Goal: Information Seeking & Learning: Learn about a topic

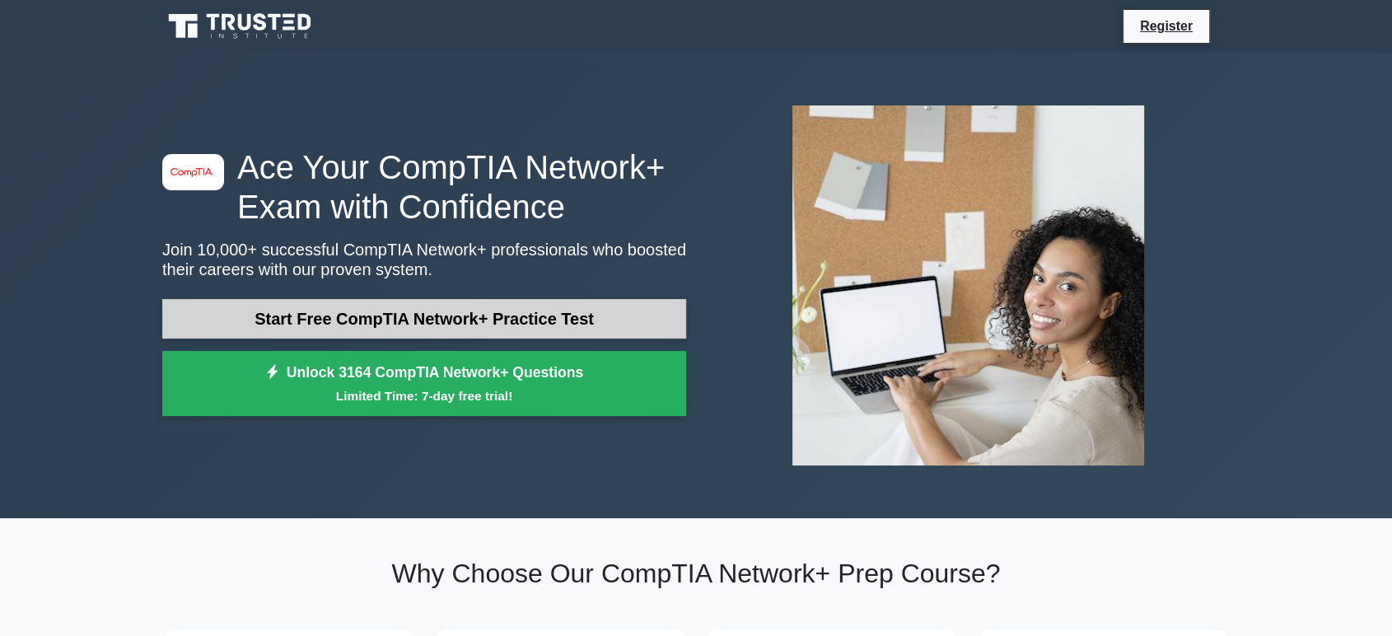
click at [410, 325] on link "Start Free CompTIA Network+ Practice Test" at bounding box center [424, 319] width 524 height 40
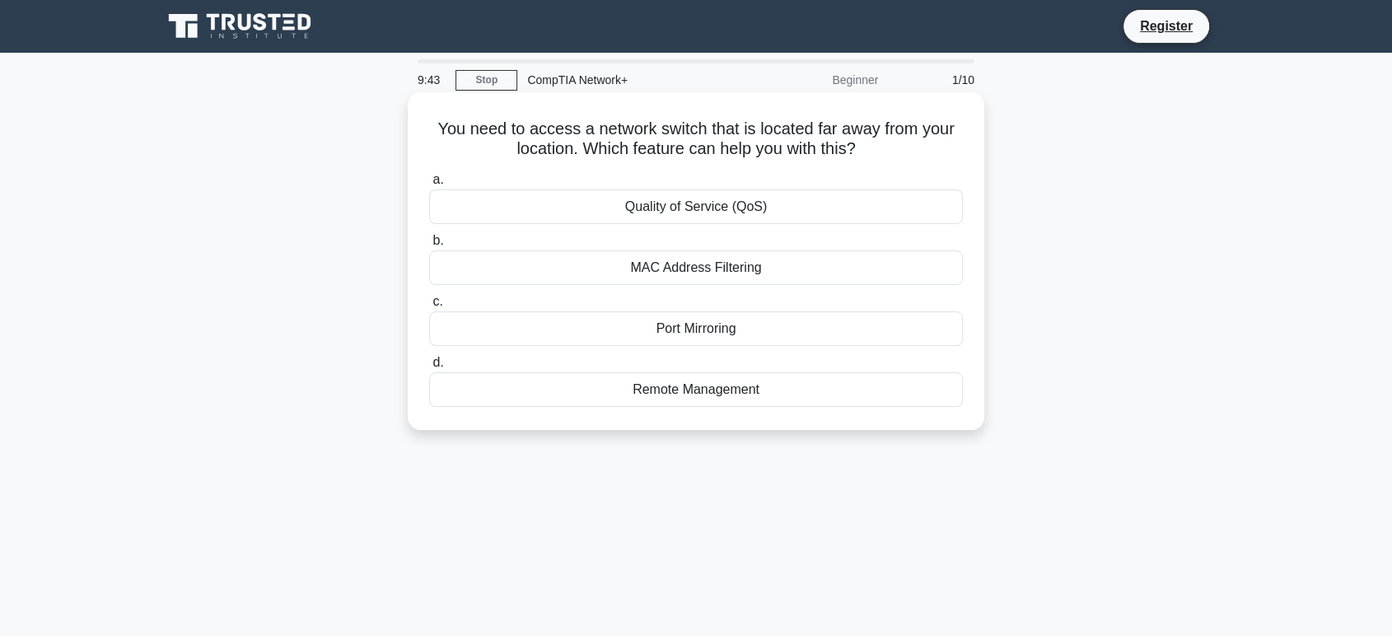
click at [564, 395] on div "Remote Management" at bounding box center [696, 389] width 534 height 35
click at [429, 368] on input "d. Remote Management" at bounding box center [429, 362] width 0 height 11
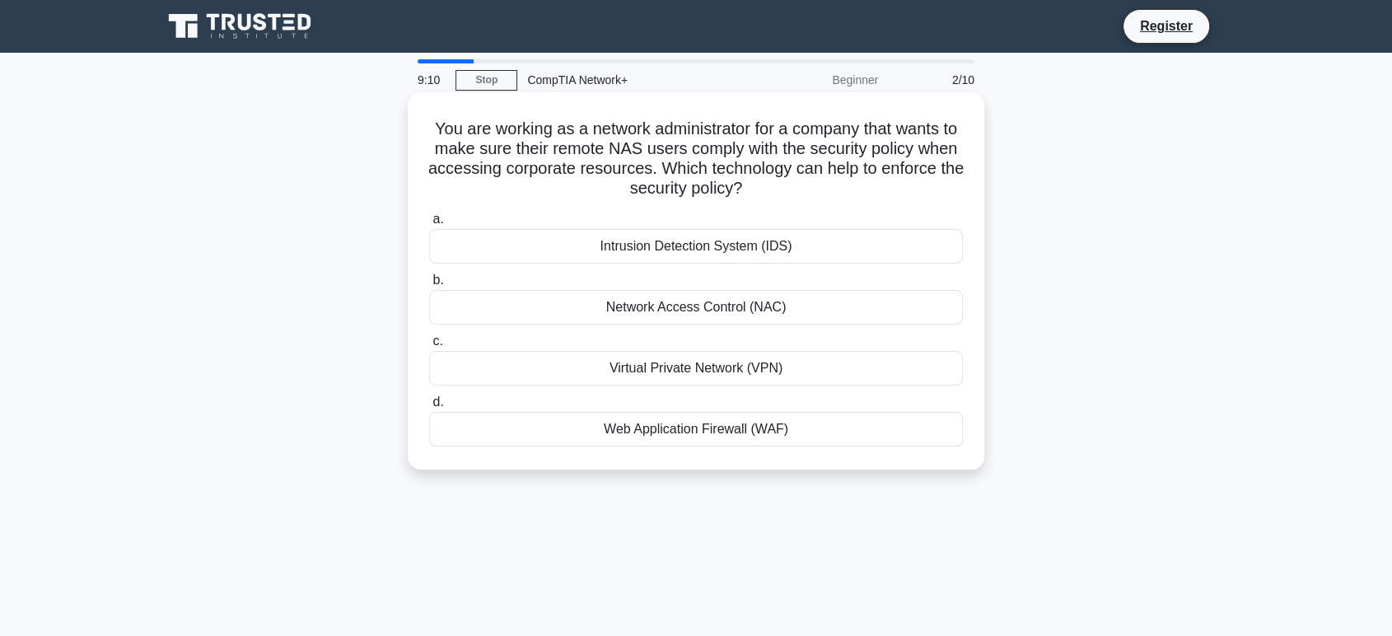
click at [685, 428] on div "Web Application Firewall (WAF)" at bounding box center [696, 429] width 534 height 35
click at [429, 408] on input "d. Web Application Firewall (WAF)" at bounding box center [429, 402] width 0 height 11
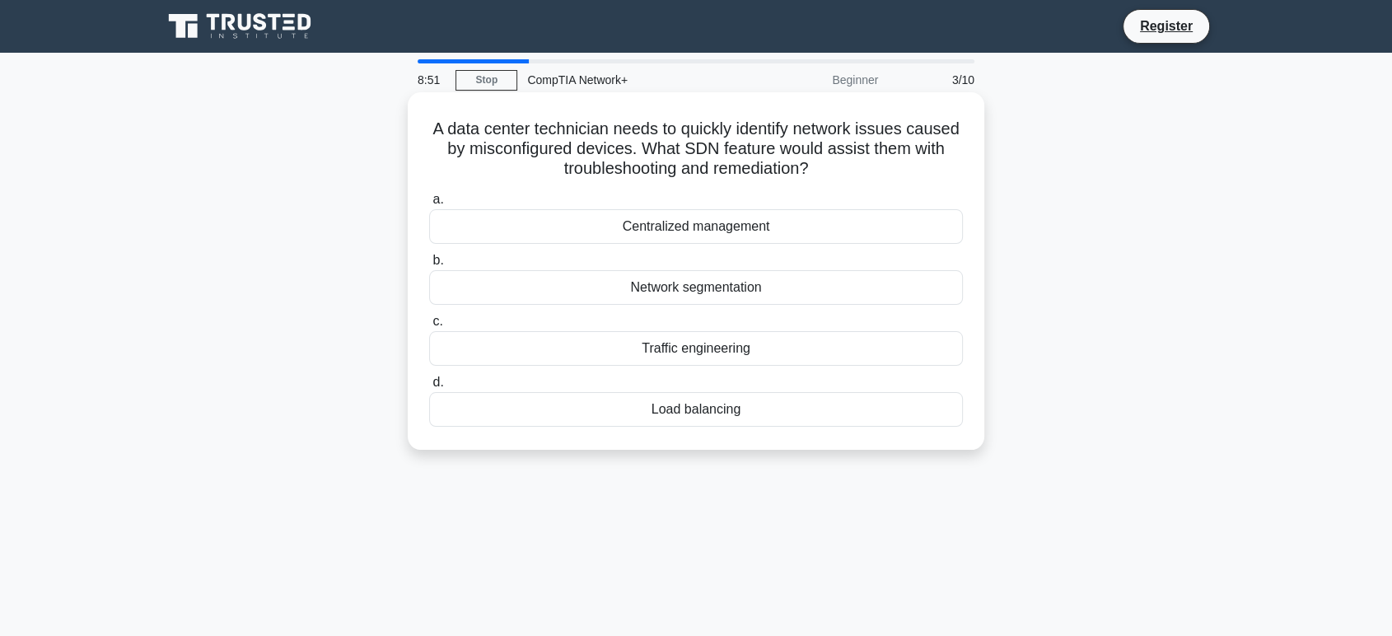
click at [674, 281] on div "Network segmentation" at bounding box center [696, 287] width 534 height 35
click at [429, 266] on input "b. Network segmentation" at bounding box center [429, 260] width 0 height 11
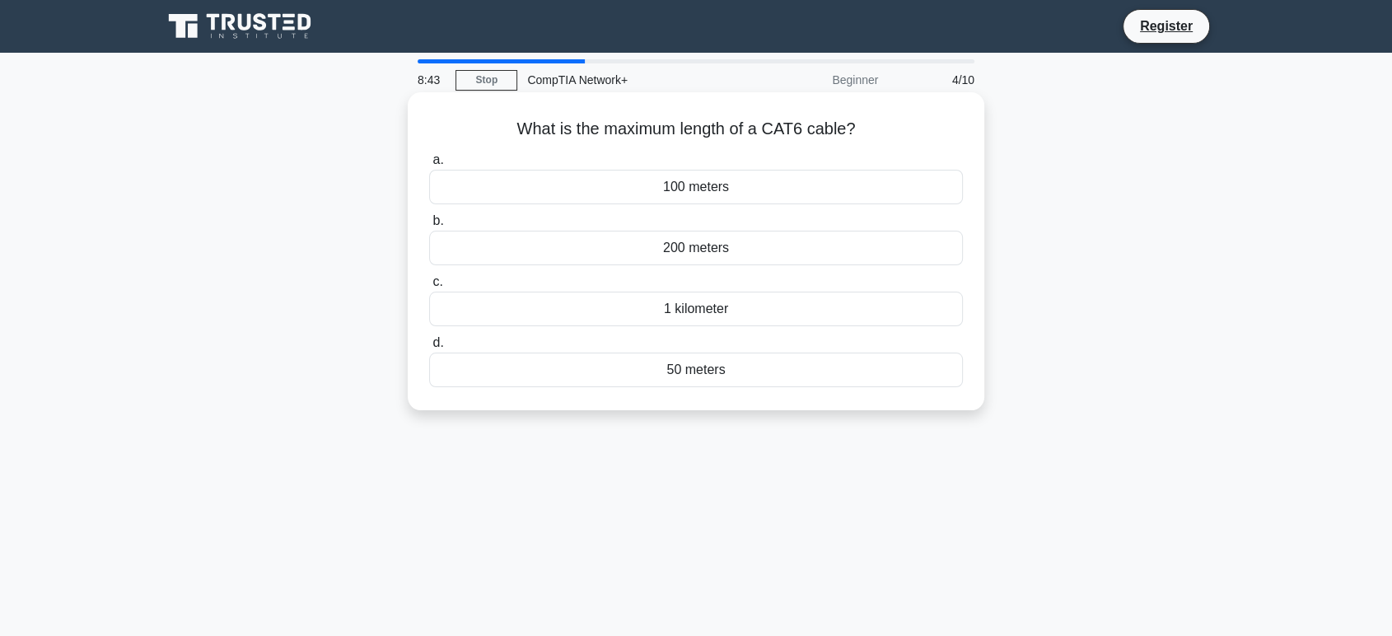
click at [705, 315] on div "1 kilometer" at bounding box center [696, 309] width 534 height 35
click at [429, 287] on input "c. 1 kilometer" at bounding box center [429, 282] width 0 height 11
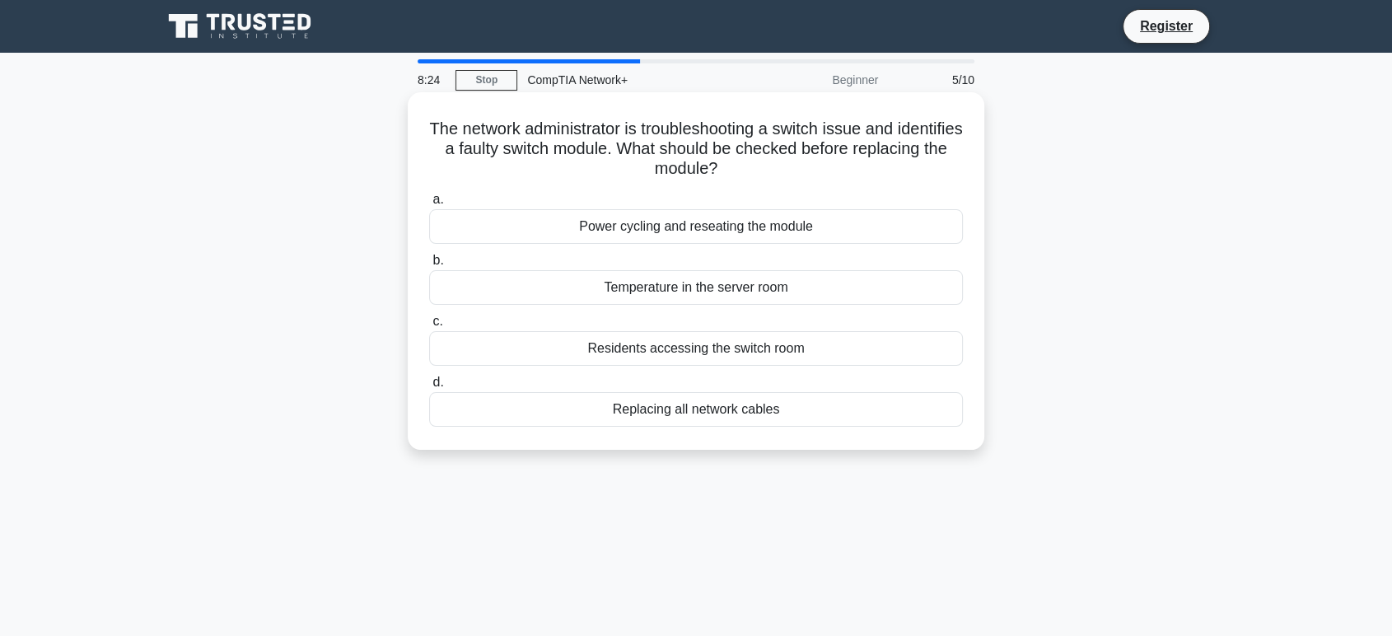
click at [649, 229] on div "Power cycling and reseating the module" at bounding box center [696, 226] width 534 height 35
click at [429, 205] on input "a. Power cycling and reseating the module" at bounding box center [429, 199] width 0 height 11
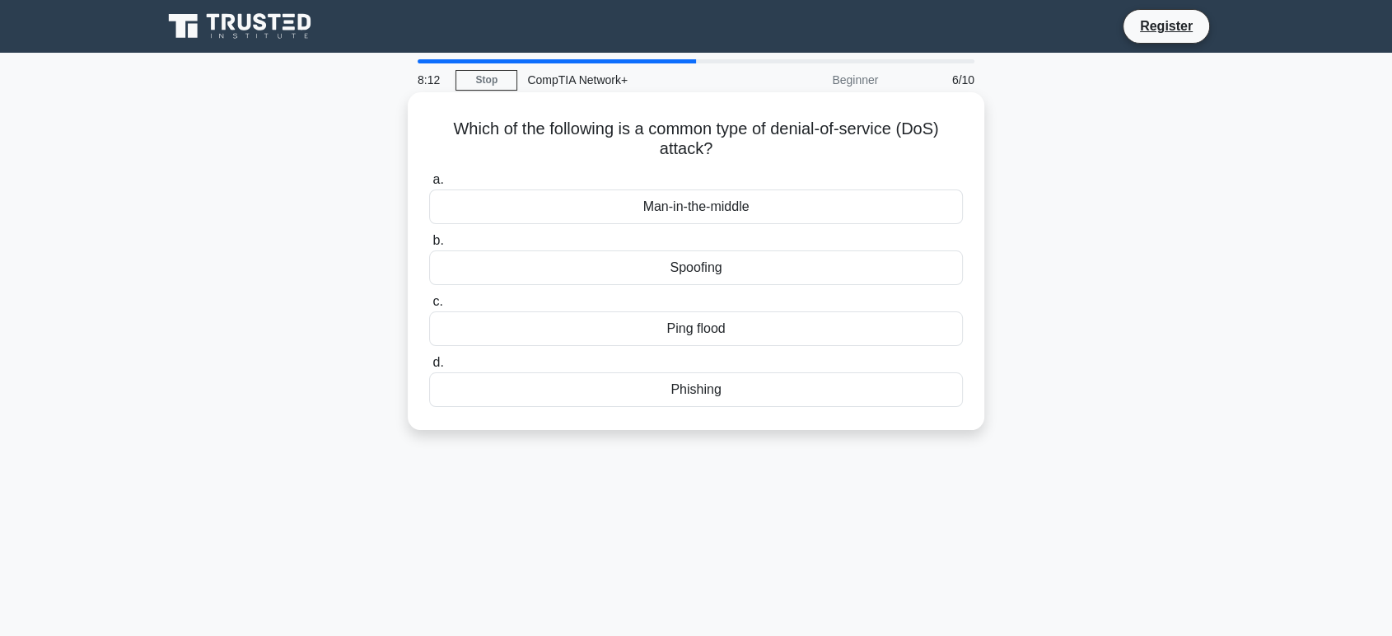
click at [554, 320] on div "Ping flood" at bounding box center [696, 328] width 534 height 35
click at [429, 307] on input "c. Ping flood" at bounding box center [429, 302] width 0 height 11
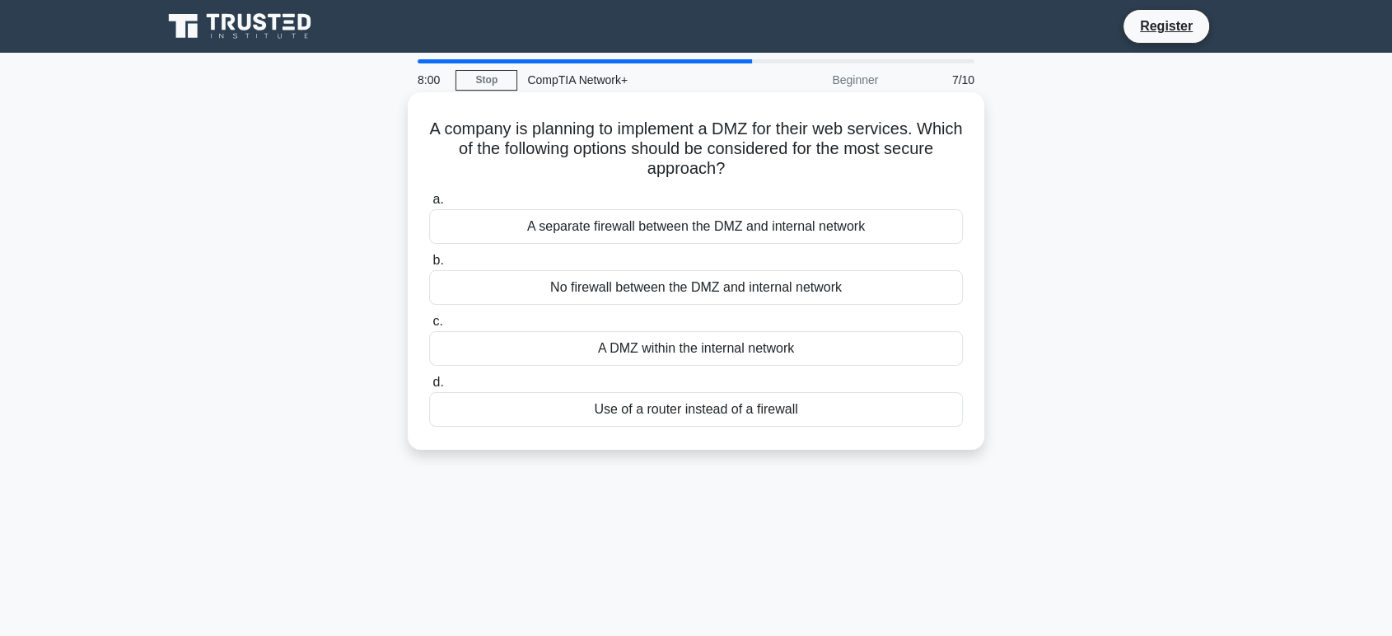
click at [644, 229] on div "A separate firewall between the DMZ and internal network" at bounding box center [696, 226] width 534 height 35
click at [429, 205] on input "a. A separate firewall between the DMZ and internal network" at bounding box center [429, 199] width 0 height 11
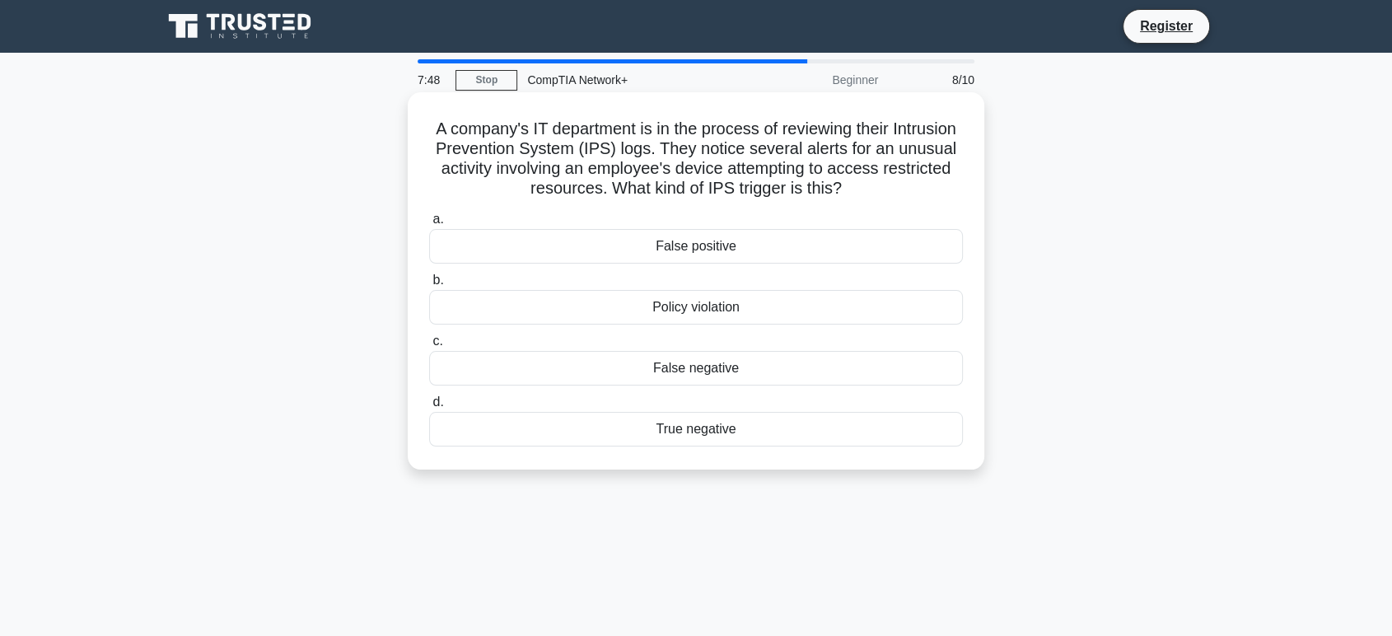
click at [600, 308] on div "Policy violation" at bounding box center [696, 307] width 534 height 35
click at [429, 286] on input "b. Policy violation" at bounding box center [429, 280] width 0 height 11
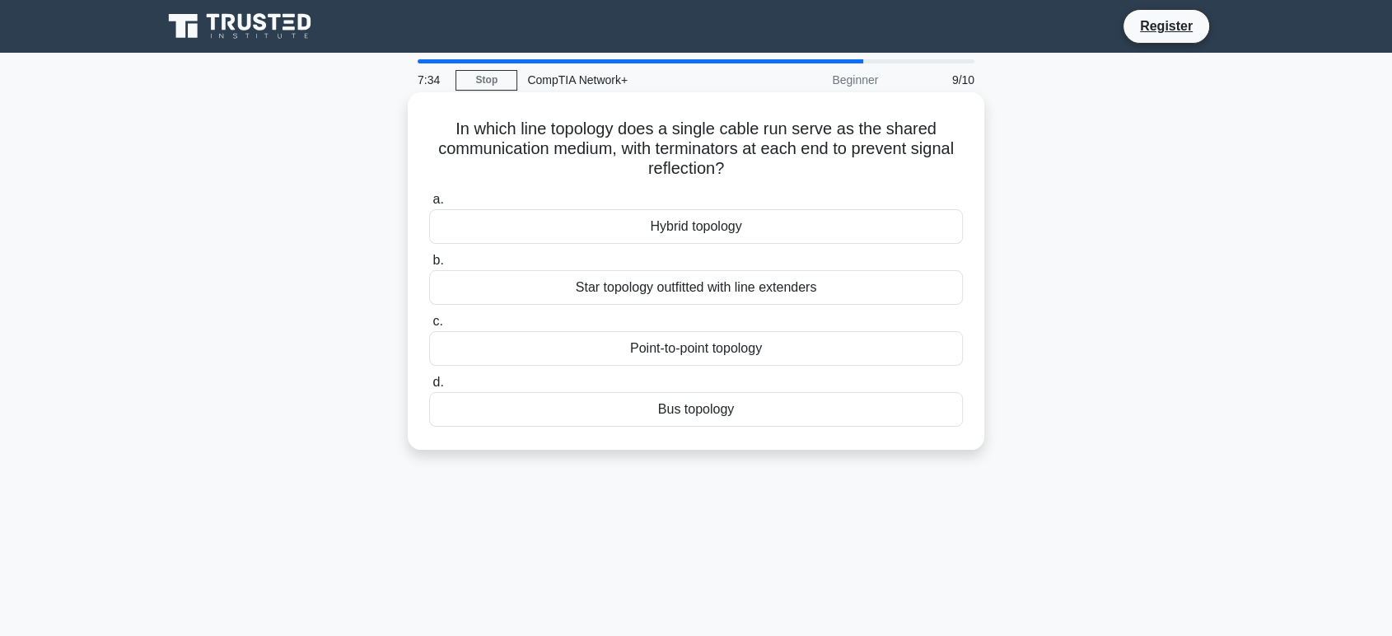
click at [689, 402] on div "Bus topology" at bounding box center [696, 409] width 534 height 35
click at [429, 388] on input "d. Bus topology" at bounding box center [429, 382] width 0 height 11
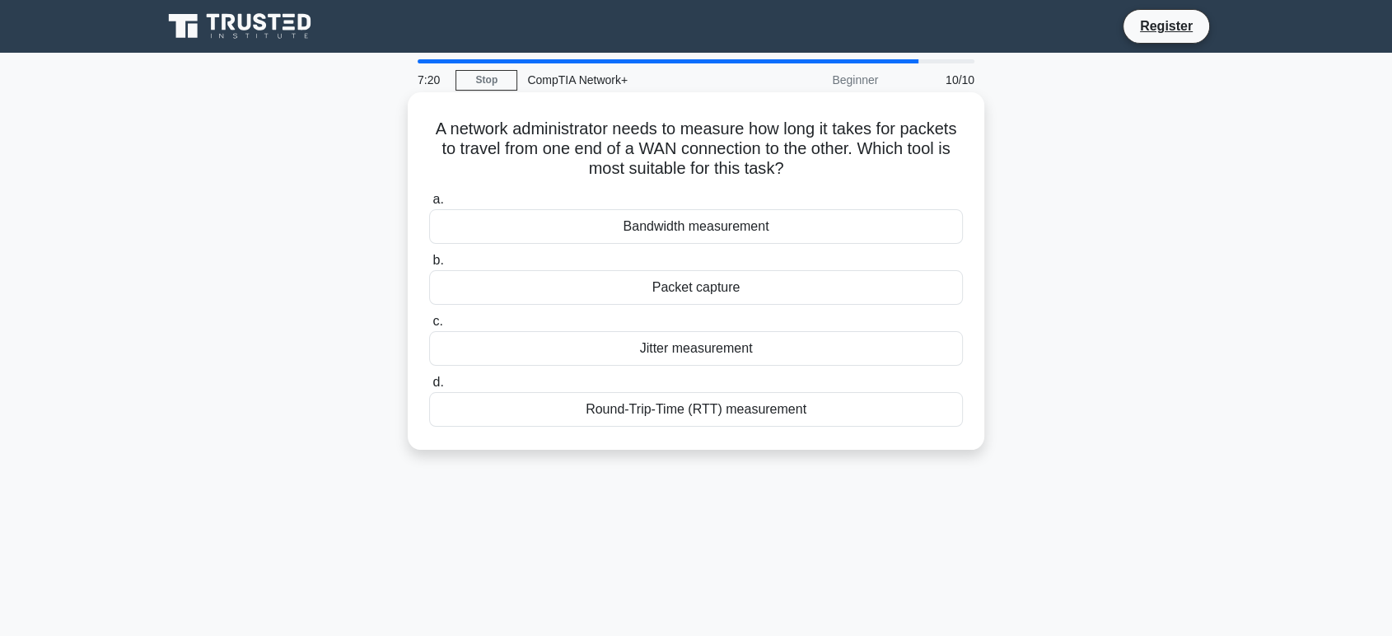
click at [741, 409] on div "Round-Trip-Time (RTT) measurement" at bounding box center [696, 409] width 534 height 35
click at [429, 388] on input "d. Round-Trip-Time (RTT) measurement" at bounding box center [429, 382] width 0 height 11
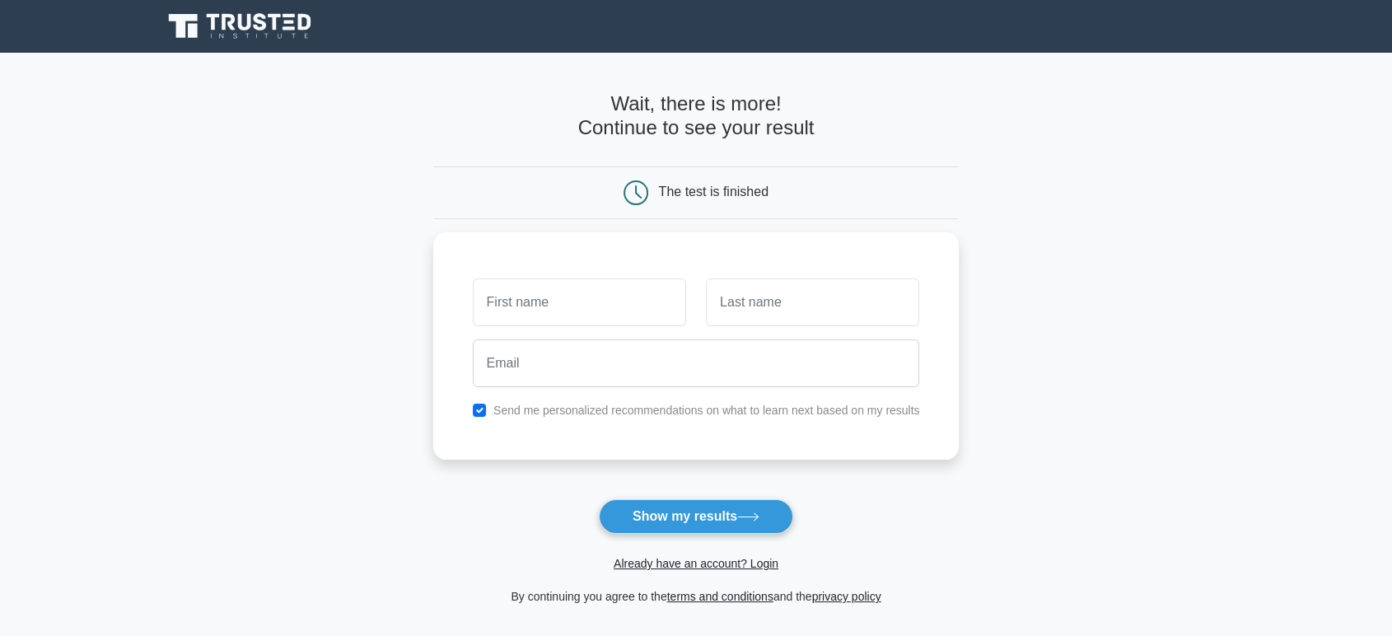
scroll to position [190, 0]
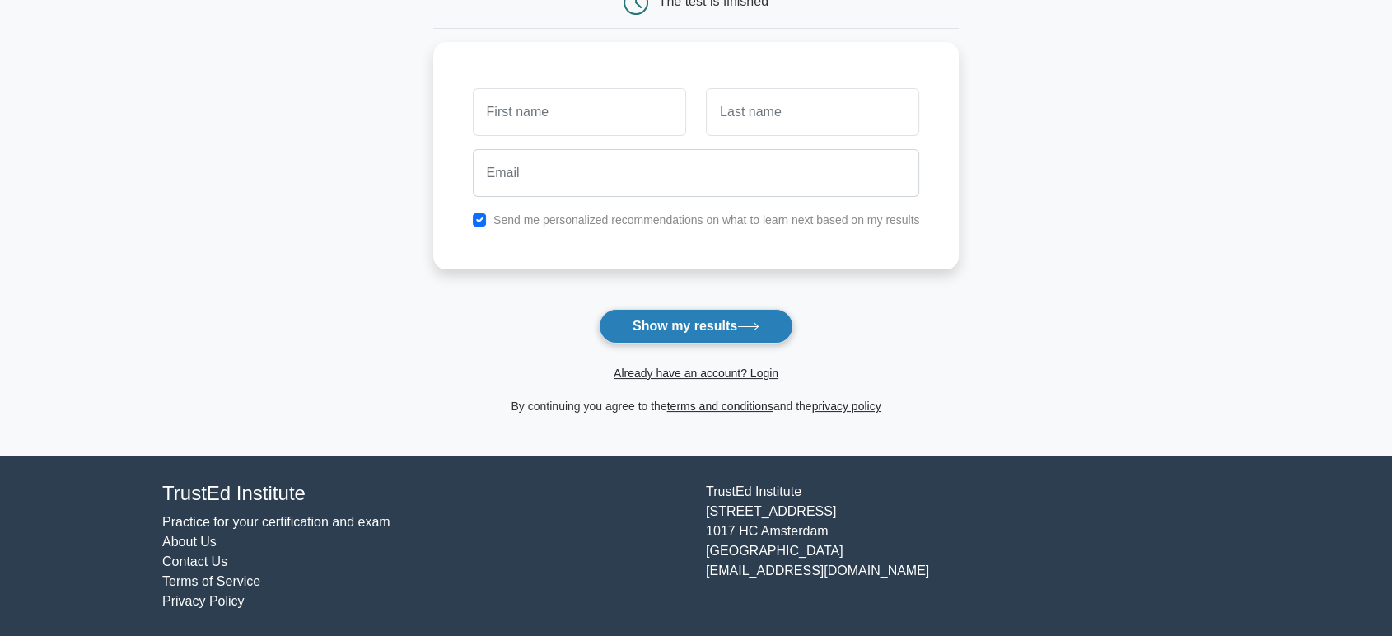
click at [753, 326] on icon at bounding box center [748, 326] width 20 height 7
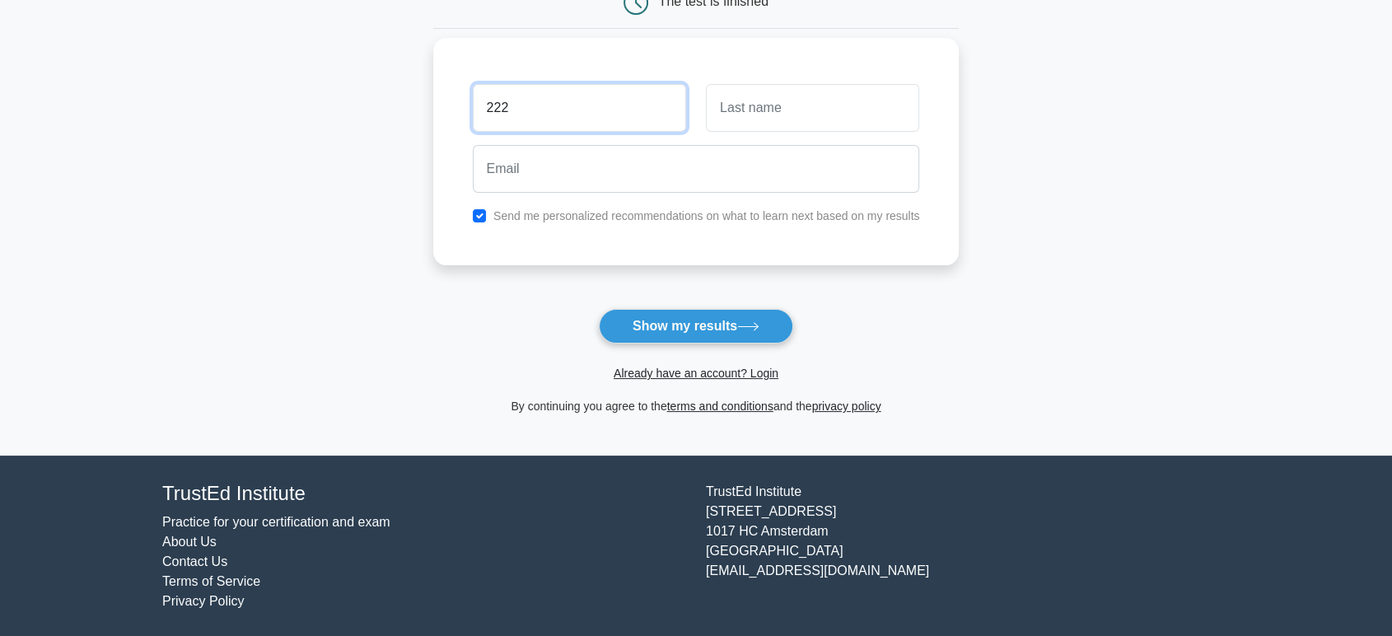
type input "222"
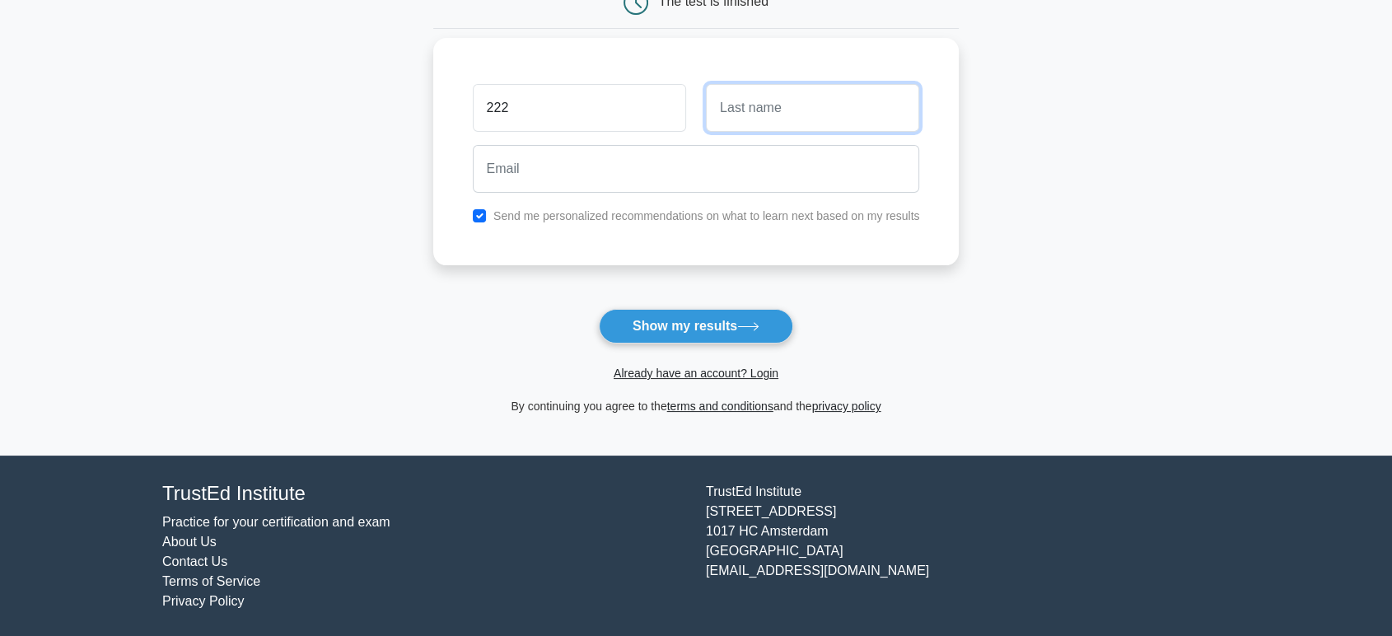
click at [775, 107] on input "text" at bounding box center [812, 108] width 213 height 48
type input "ssss"
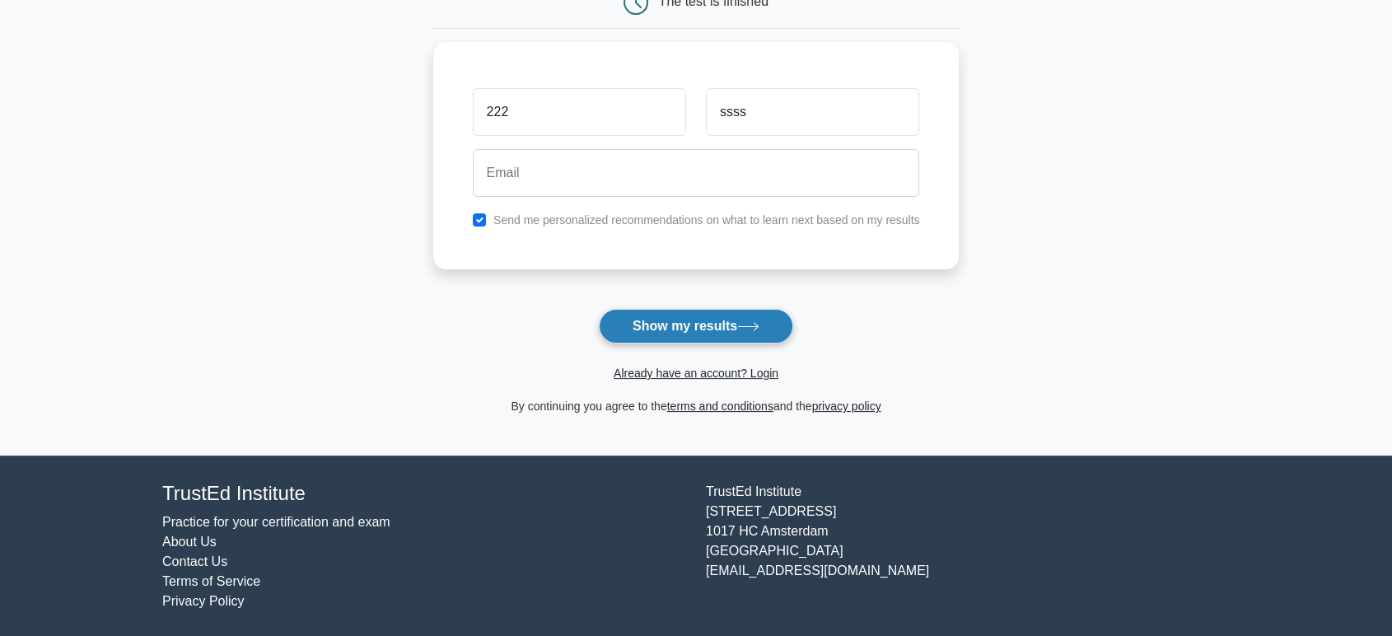
click at [701, 322] on button "Show my results" at bounding box center [696, 326] width 194 height 35
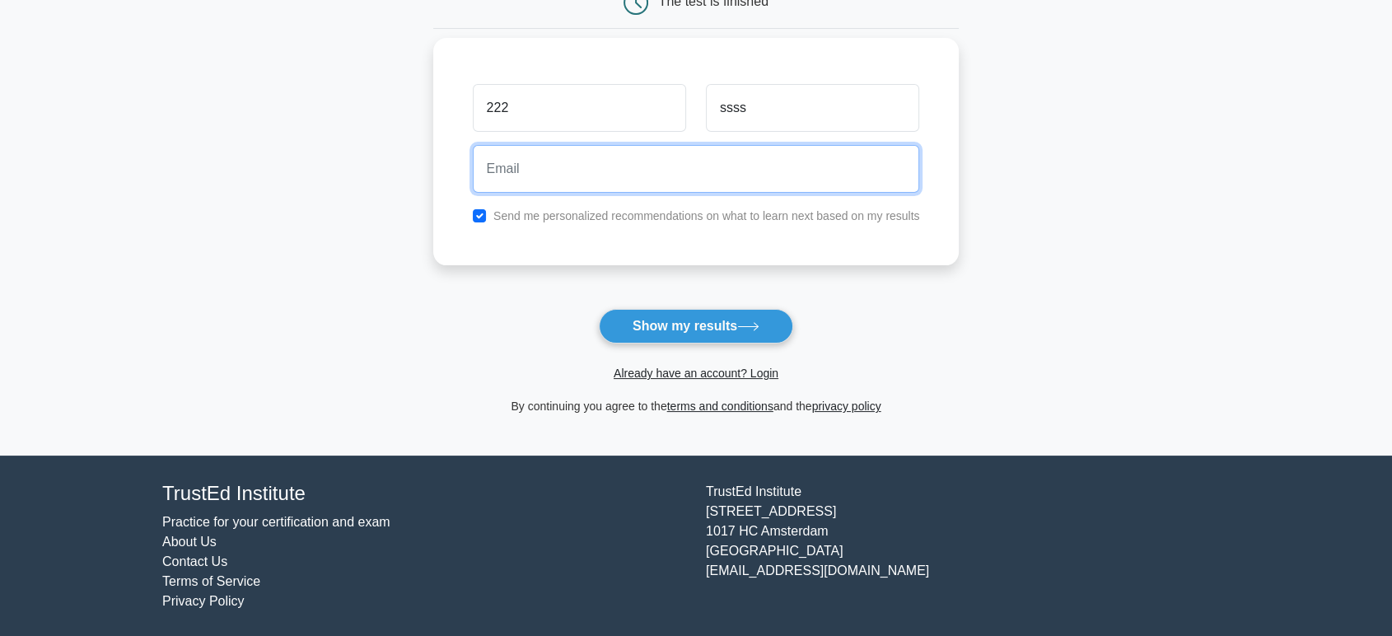
click at [661, 147] on input "email" at bounding box center [696, 169] width 447 height 48
drag, startPoint x: 538, startPoint y: 172, endPoint x: 501, endPoint y: 166, distance: 37.5
click at [501, 166] on input "importos@gmail.com" at bounding box center [696, 169] width 447 height 48
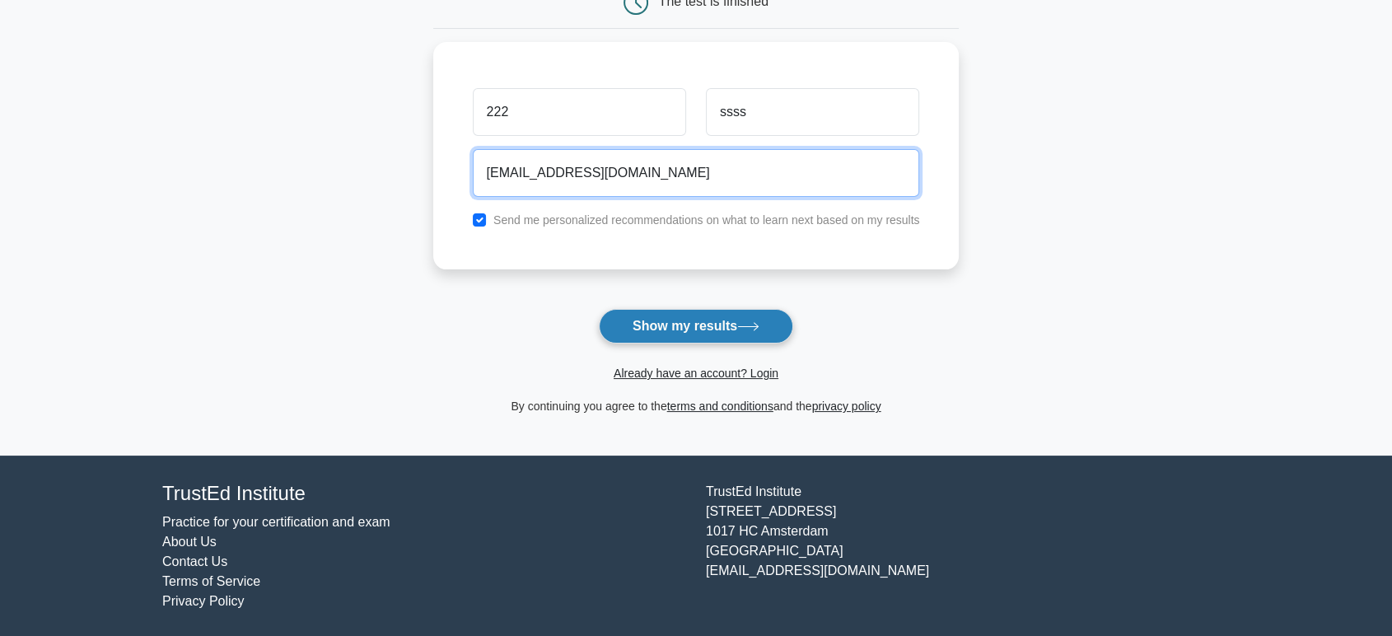
type input "imaaaa@gmail.com"
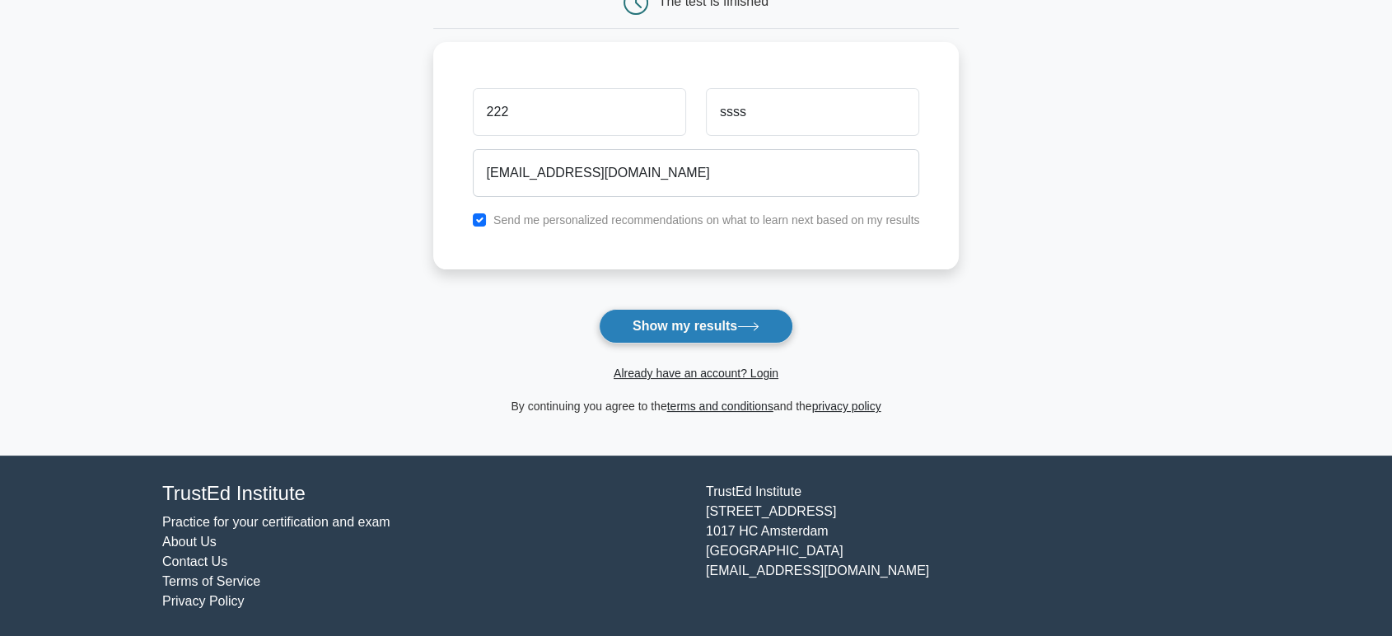
click at [704, 318] on button "Show my results" at bounding box center [696, 326] width 194 height 35
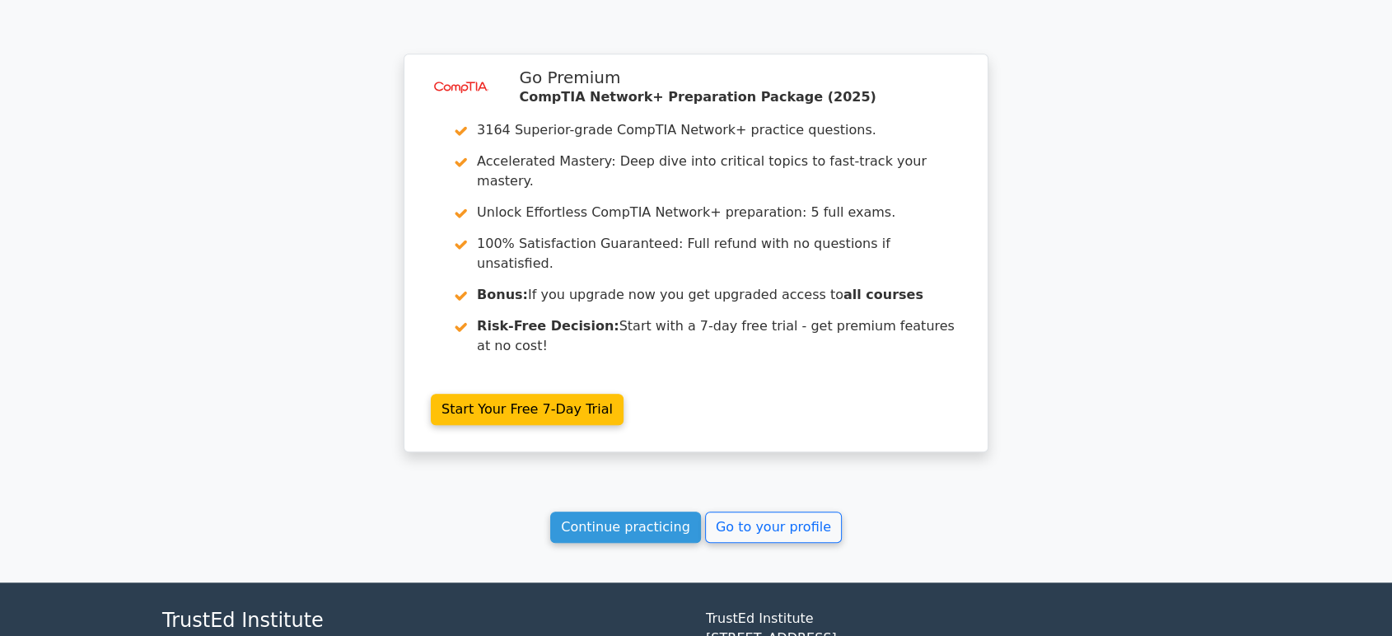
scroll to position [1300, 0]
